Goal: Task Accomplishment & Management: Manage account settings

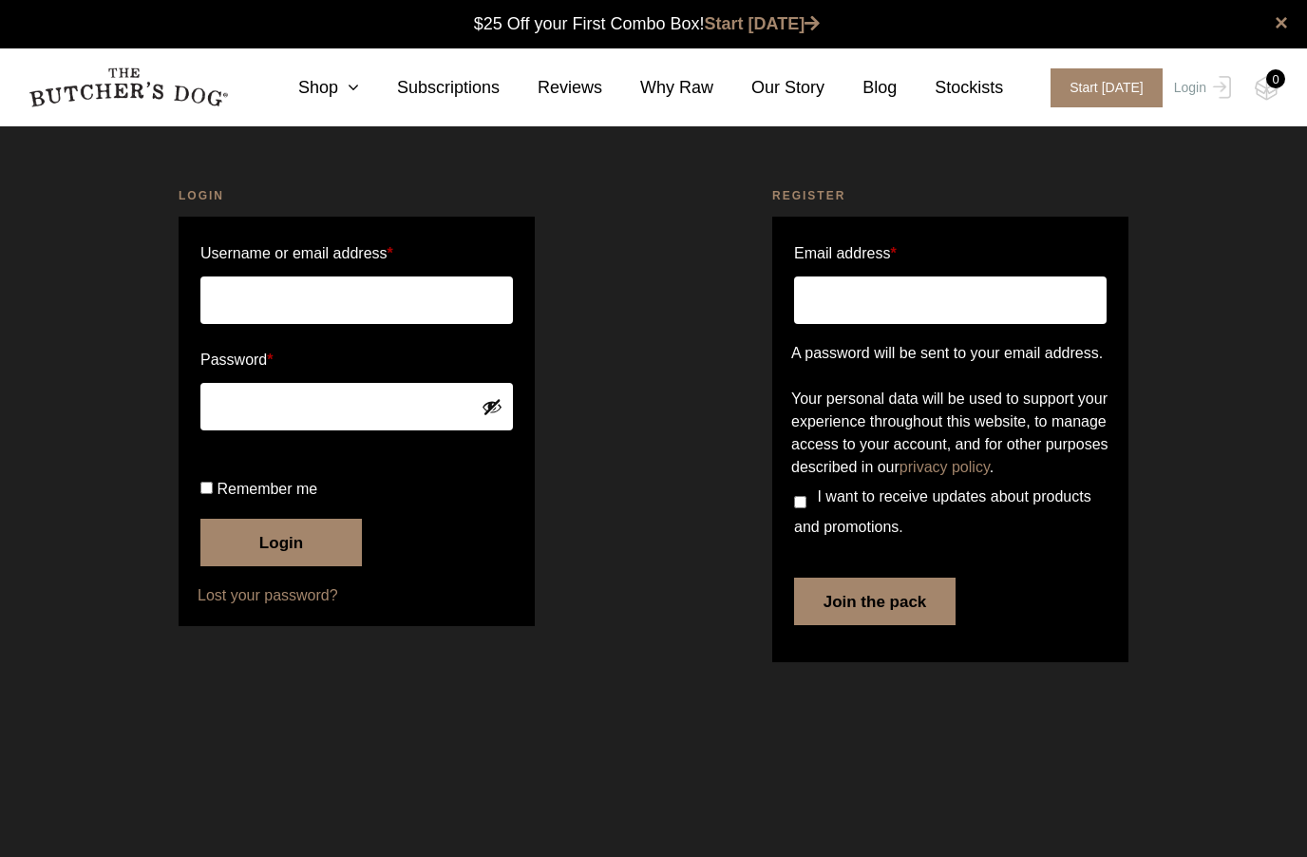
click at [1197, 85] on link "Login" at bounding box center [1200, 87] width 62 height 39
click at [200, 288] on input "Username or email address *" at bounding box center [356, 299] width 312 height 47
type input "kwundram@gmail.com"
click at [248, 566] on button "Login" at bounding box center [280, 542] width 161 height 47
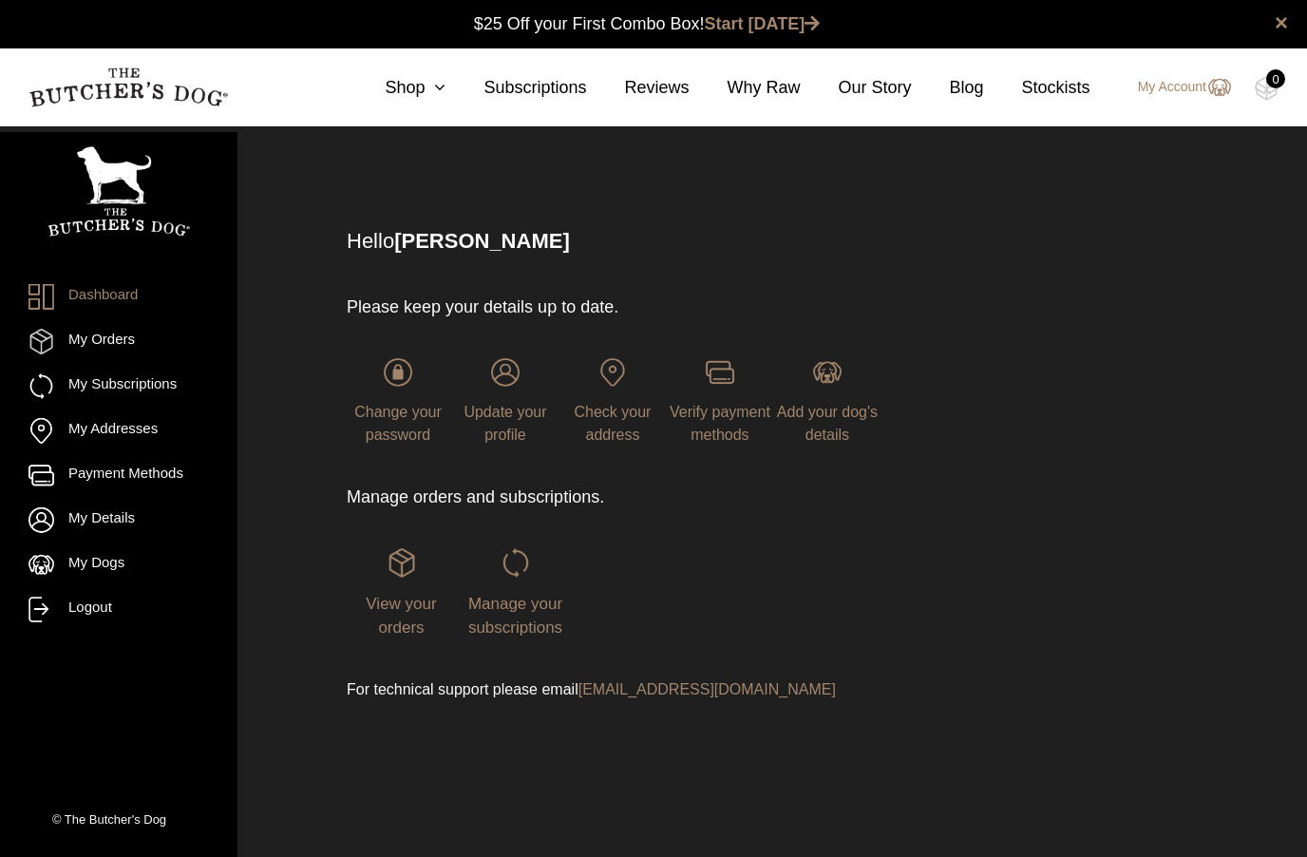
click at [515, 632] on span "Manage your subscriptions" at bounding box center [515, 616] width 94 height 43
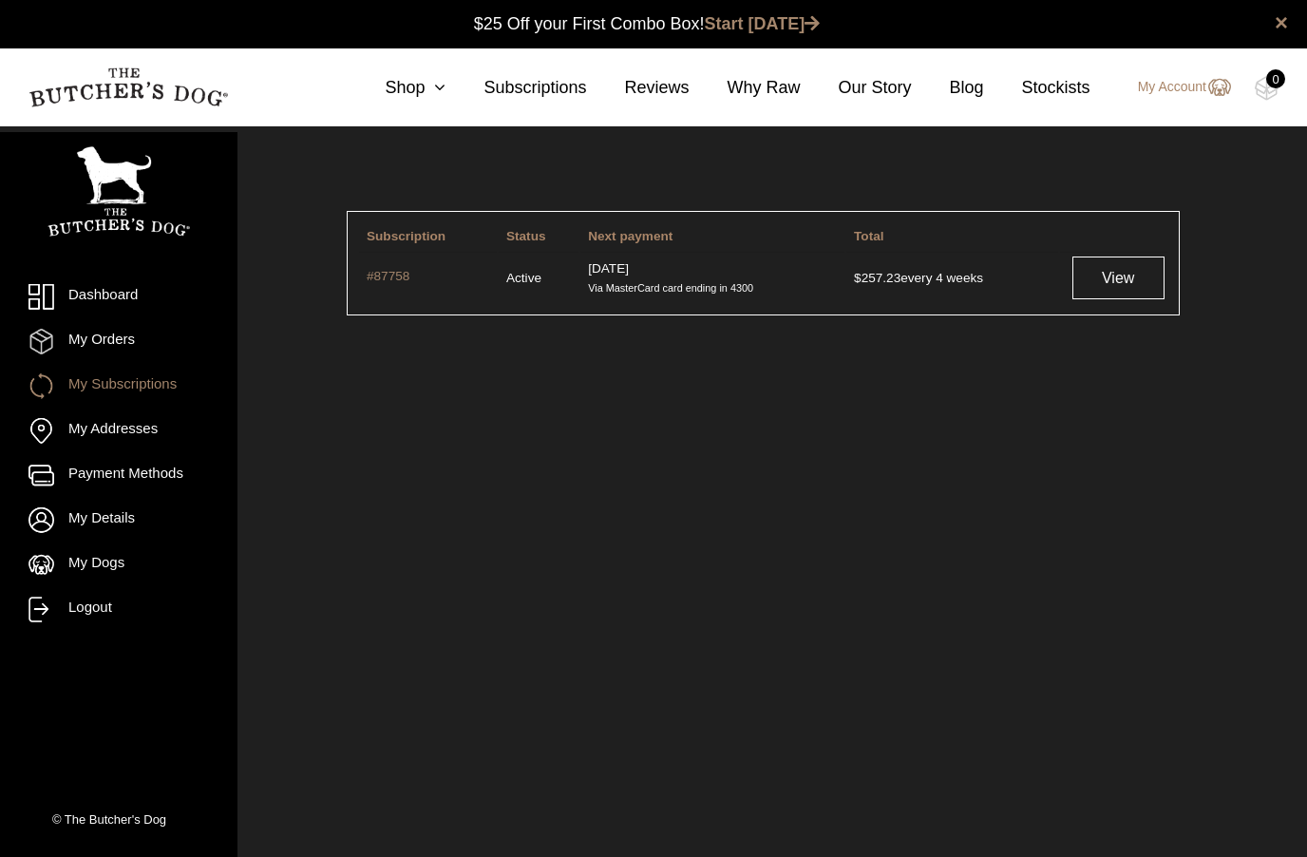
click at [1118, 278] on link "View" at bounding box center [1118, 277] width 92 height 43
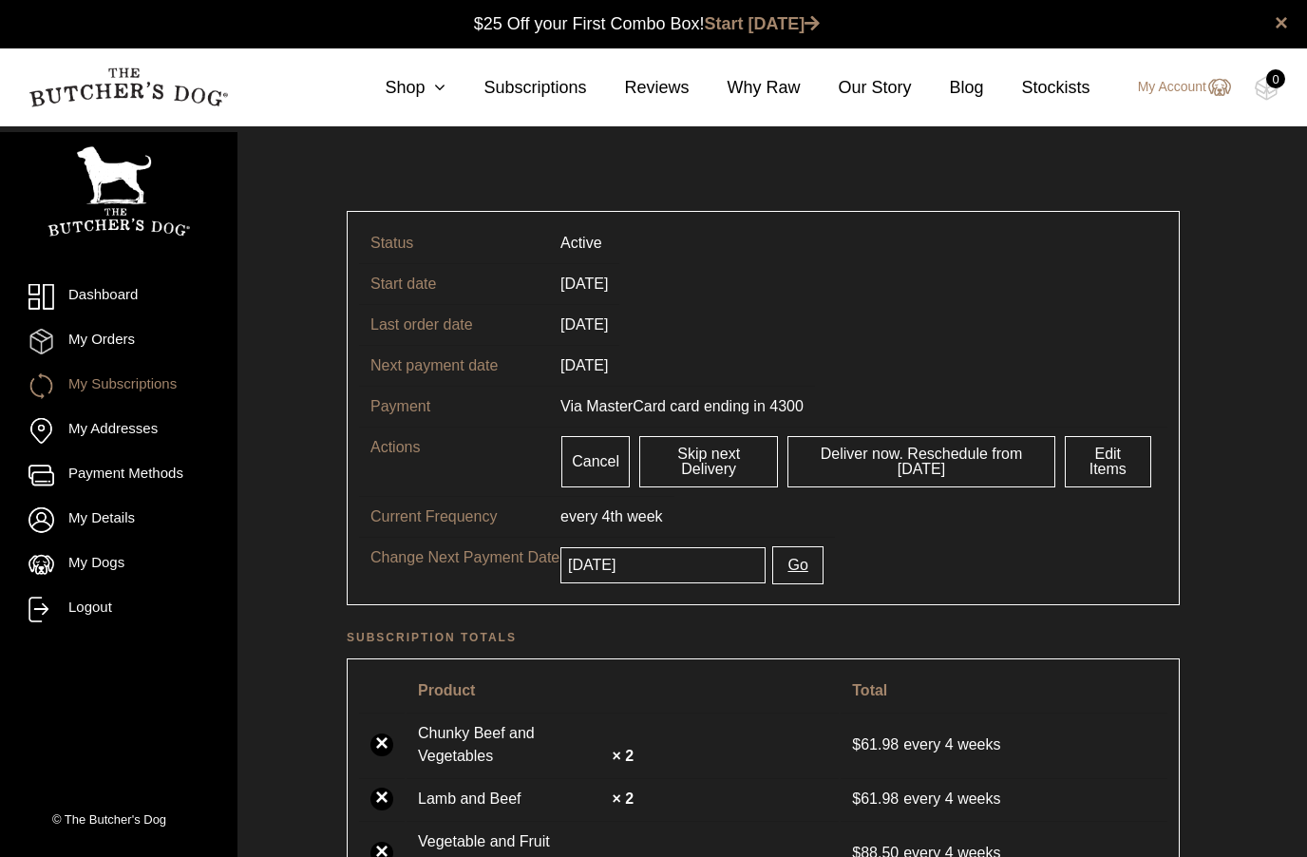
click at [739, 477] on link "Skip next Delivery" at bounding box center [708, 461] width 139 height 51
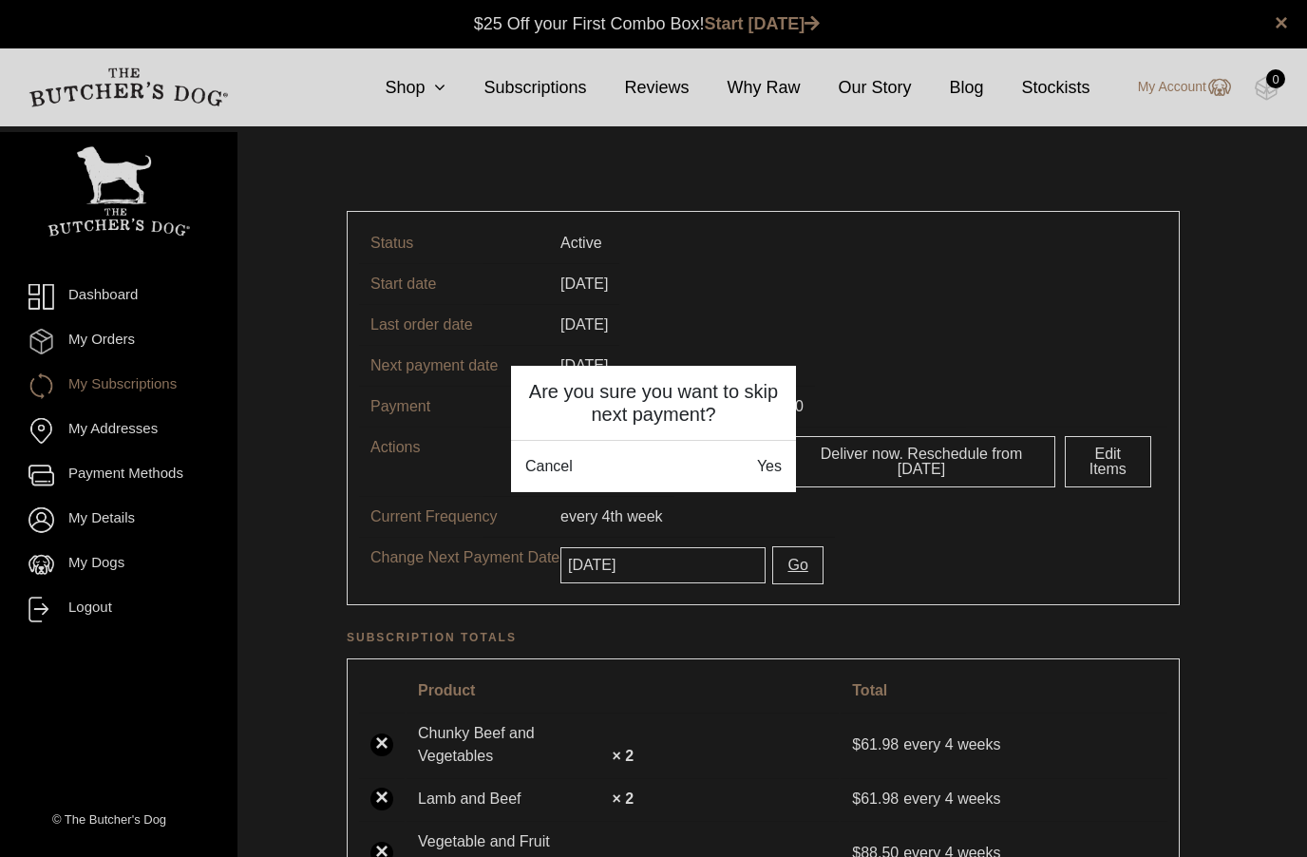
click at [780, 467] on link "Yes" at bounding box center [769, 466] width 25 height 23
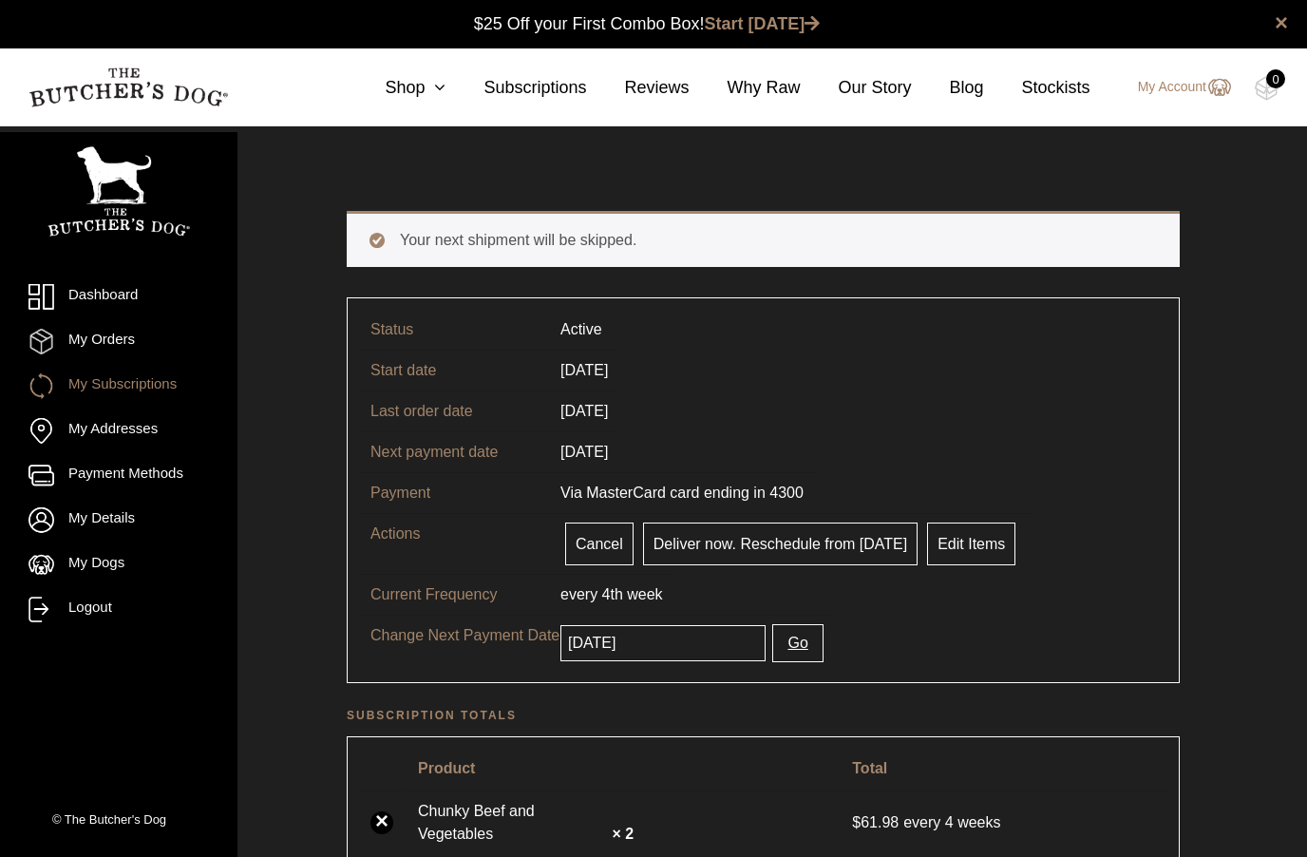
click at [1274, 84] on div "0" at bounding box center [1275, 78] width 19 height 19
click at [0, 0] on img at bounding box center [0, 0] width 0 height 0
click at [1193, 96] on link "My Account" at bounding box center [1175, 87] width 112 height 23
click at [0, 0] on img at bounding box center [0, 0] width 0 height 0
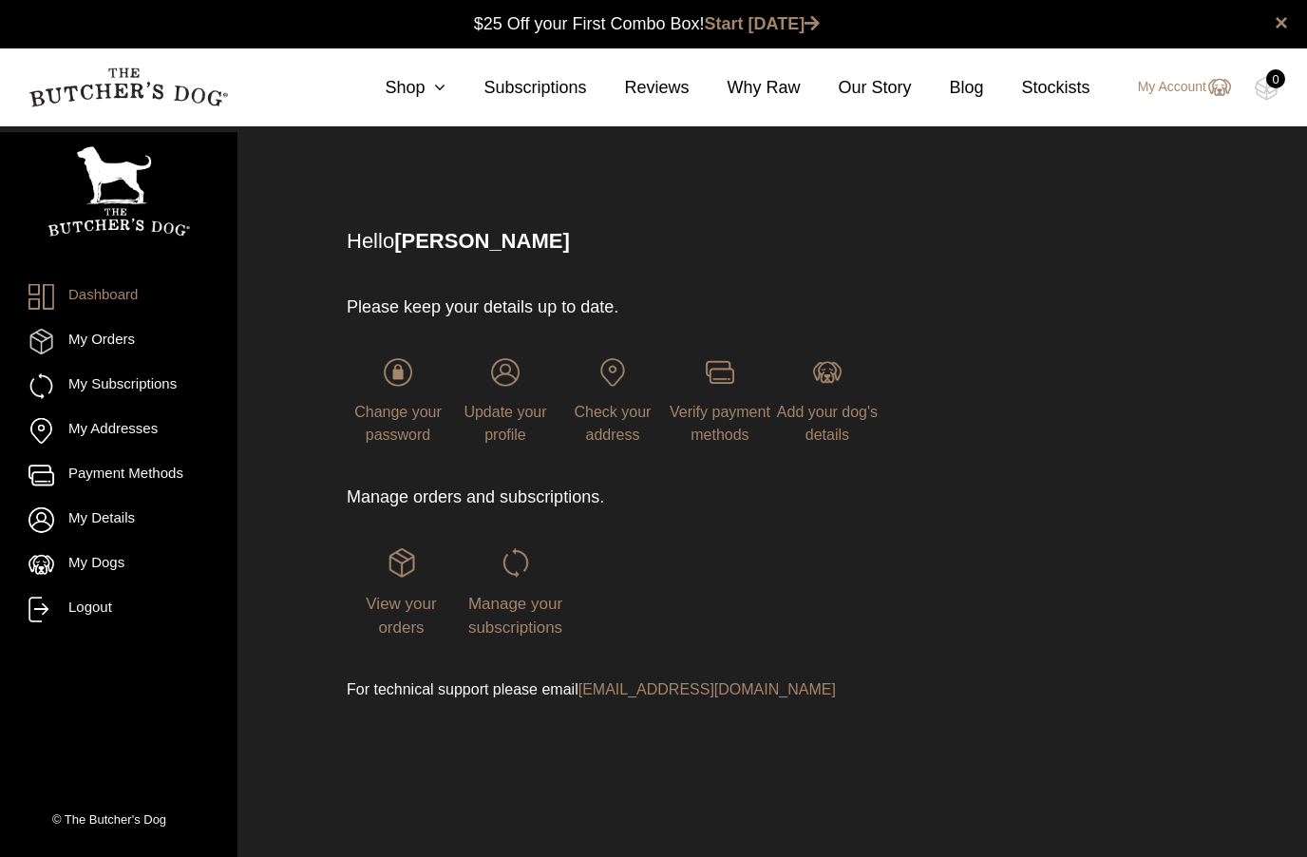
click at [1283, 82] on div "0" at bounding box center [1275, 78] width 19 height 19
click at [1182, 94] on link "My Account" at bounding box center [1175, 87] width 112 height 23
